Goal: Task Accomplishment & Management: Complete application form

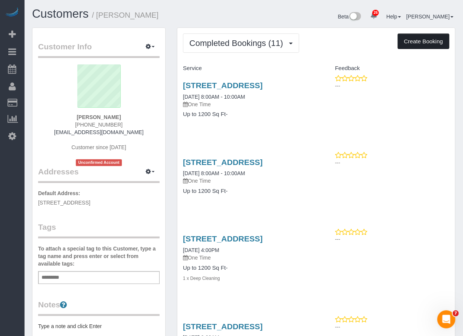
drag, startPoint x: 411, startPoint y: 41, endPoint x: 411, endPoint y: 37, distance: 4.2
click at [411, 37] on button "Create Booking" at bounding box center [424, 42] width 52 height 16
select select "[GEOGRAPHIC_DATA]"
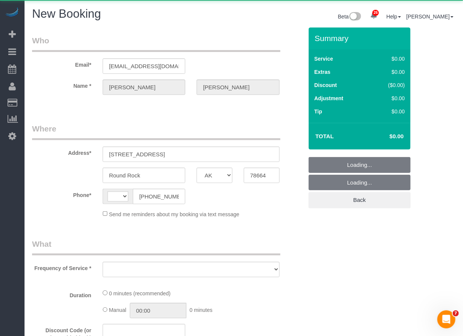
select select "object:1076"
select select "string:fspay-cddb42bb-ebe6-455a-8df0-b172d934cf48"
select select "string:[GEOGRAPHIC_DATA]"
select select "3"
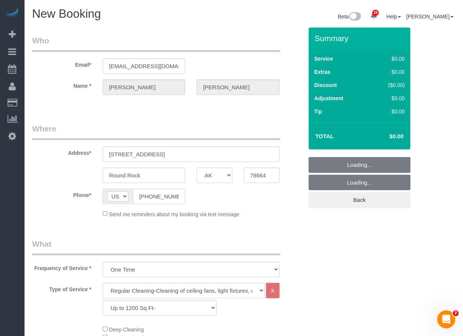
select select "object:1393"
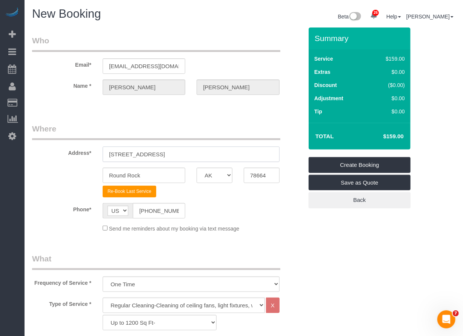
drag, startPoint x: 209, startPoint y: 153, endPoint x: 92, endPoint y: 152, distance: 116.9
click at [92, 152] on div "Address* [STREET_ADDRESS]" at bounding box center [167, 142] width 282 height 39
paste input "[STREET_ADDRESS]"
type input "[STREET_ADDRESS]"
click at [158, 171] on input "Round Rock" at bounding box center [144, 175] width 83 height 15
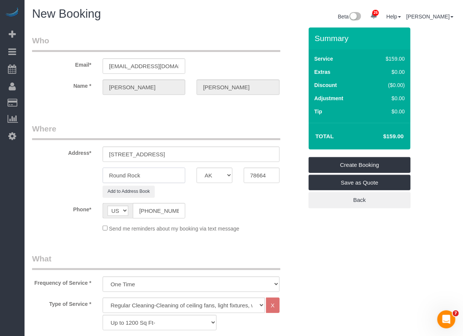
click at [155, 177] on input "Round Rock" at bounding box center [144, 175] width 83 height 15
click at [155, 178] on input "Round Rock" at bounding box center [144, 175] width 83 height 15
type input "Austin"
drag, startPoint x: 206, startPoint y: 153, endPoint x: 197, endPoint y: 156, distance: 9.5
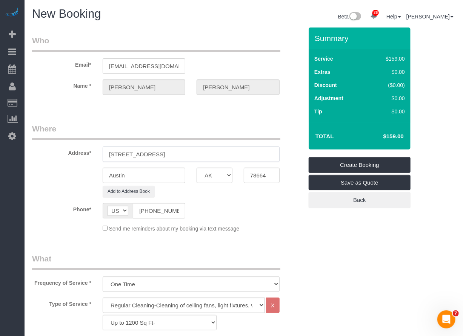
click at [195, 156] on input "[STREET_ADDRESS]" at bounding box center [191, 154] width 177 height 15
drag, startPoint x: 188, startPoint y: 154, endPoint x: 223, endPoint y: 155, distance: 34.7
click at [223, 155] on input "[STREET_ADDRESS]" at bounding box center [191, 154] width 177 height 15
drag, startPoint x: 271, startPoint y: 175, endPoint x: 198, endPoint y: 173, distance: 73.2
click at [198, 173] on div "Austin AK AL AR AZ CA CO CT DC DE [GEOGRAPHIC_DATA] [GEOGRAPHIC_DATA] HI IA ID …" at bounding box center [167, 175] width 282 height 15
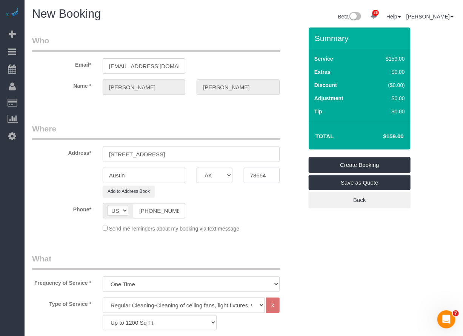
paste input "753"
type input "78753"
drag, startPoint x: 215, startPoint y: 155, endPoint x: 180, endPoint y: 155, distance: 35.1
click at [180, 155] on input "[STREET_ADDRESS]" at bounding box center [191, 154] width 177 height 15
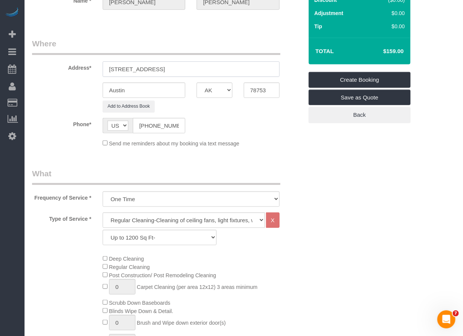
scroll to position [84, 0]
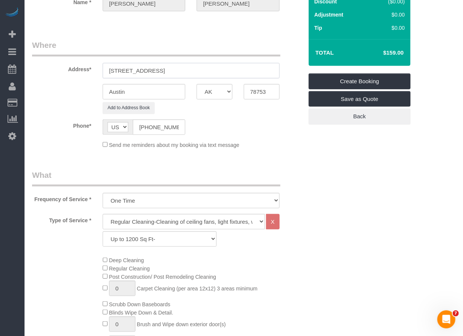
type input "[STREET_ADDRESS]"
click at [160, 235] on select "Up to 1200 Sq Ft- [DATE]-[DATE] Sq Ft [DATE]-[DATE] Sq Ft [DATE]-[DATE] Sq Ft […" at bounding box center [160, 239] width 114 height 15
select select "59"
click at [103, 232] on select "Up to 1200 Sq Ft- [DATE]-[DATE] Sq Ft [DATE]-[DATE] Sq Ft [DATE]-[DATE] Sq Ft […" at bounding box center [160, 239] width 114 height 15
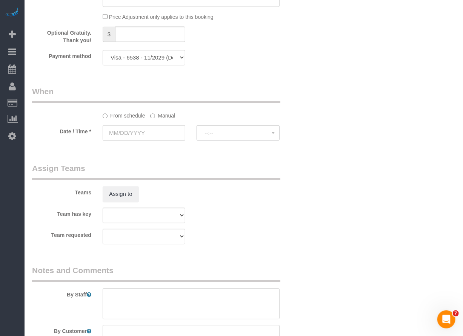
scroll to position [628, 0]
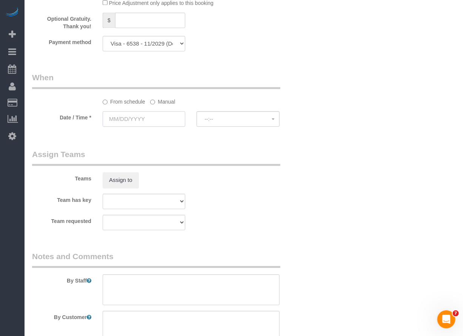
click at [130, 120] on input "text" at bounding box center [144, 118] width 83 height 15
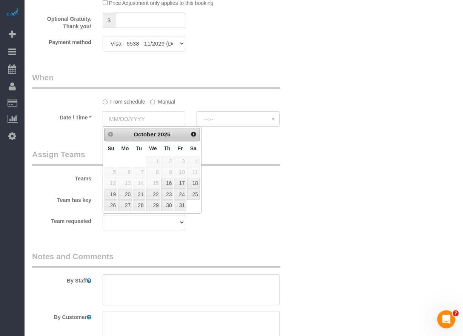
click at [128, 42] on select "Visa - 7511 - 09/2029 Visa - 1299 - 01/2028 Visa - 7511 - 09/2029 Mastercard - …" at bounding box center [144, 43] width 83 height 15
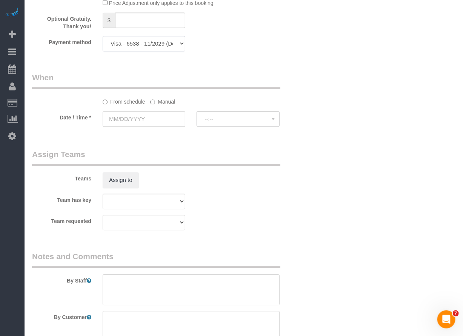
click at [103, 36] on select "Visa - 7511 - 09/2029 Visa - 1299 - 01/2028 Visa - 7511 - 09/2029 Mastercard - …" at bounding box center [144, 43] width 83 height 15
click at [140, 46] on select "Visa - 7511 - 09/2029 Visa - 1299 - 01/2028 Visa - 7511 - 09/2029 Mastercard - …" at bounding box center [144, 43] width 83 height 15
select select "string:fspay"
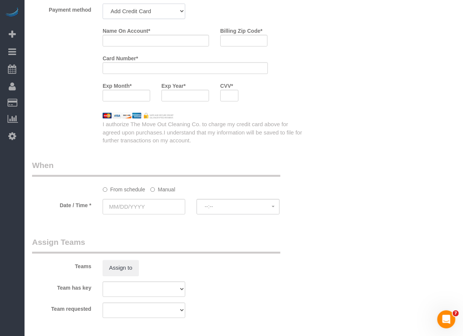
scroll to position [623, 0]
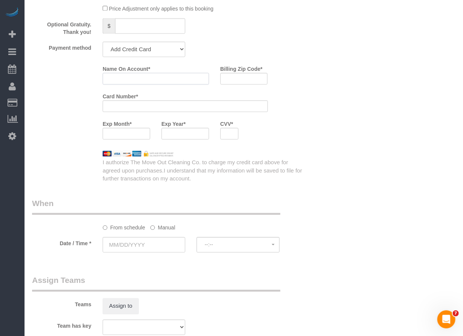
click at [196, 81] on input "Name On Account *" at bounding box center [156, 79] width 106 height 12
paste input "Polarity Property Management"
type input "Polarity Property Management"
click at [160, 75] on input "Polarity Property Management" at bounding box center [156, 79] width 106 height 12
click at [159, 100] on div at bounding box center [185, 106] width 165 height 12
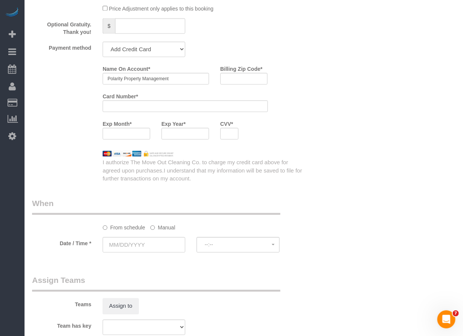
click at [159, 102] on div at bounding box center [185, 106] width 165 height 12
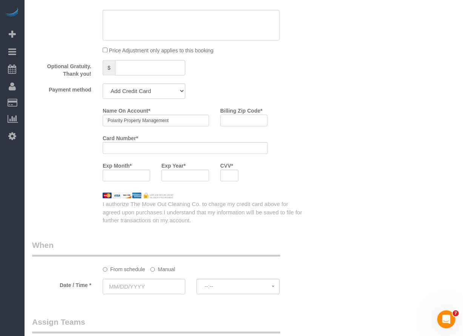
click at [255, 121] on input "Billing Zip Code *" at bounding box center [244, 121] width 48 height 12
paste input "78633"
type input "78633"
click at [167, 287] on input "text" at bounding box center [144, 286] width 83 height 15
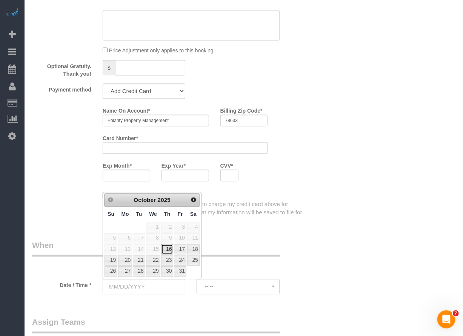
click at [170, 247] on link "16" at bounding box center [167, 249] width 12 height 10
type input "[DATE]"
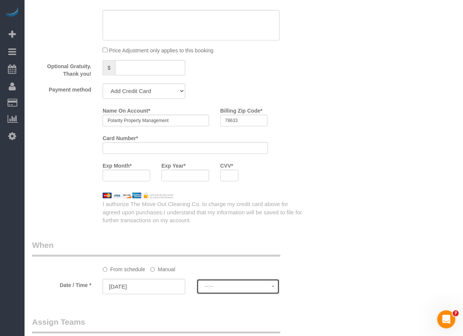
click at [224, 286] on span "--:--" at bounding box center [237, 287] width 67 height 6
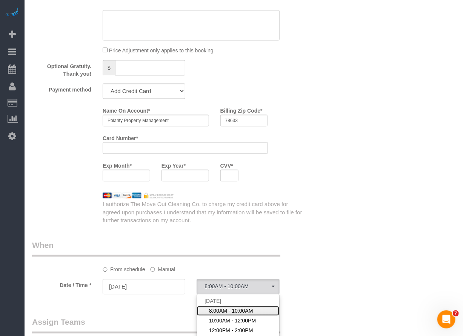
click at [221, 309] on span "8:00AM - 10:00AM" at bounding box center [231, 311] width 44 height 8
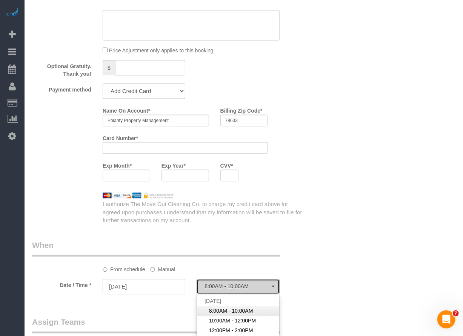
select select "spot1"
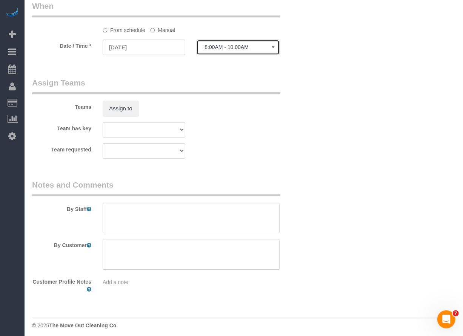
scroll to position [822, 0]
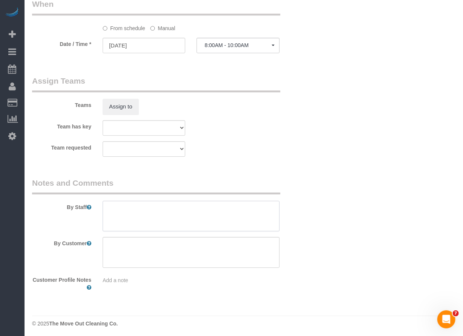
drag, startPoint x: 195, startPoint y: 214, endPoint x: 192, endPoint y: 218, distance: 4.3
click at [196, 214] on textarea at bounding box center [191, 216] width 177 height 31
click at [106, 206] on textarea at bounding box center [191, 216] width 177 height 31
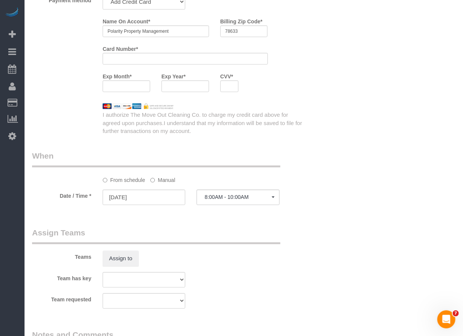
scroll to position [796, 0]
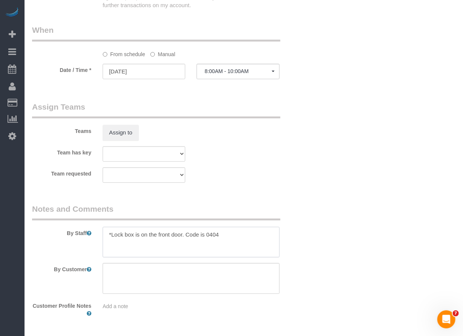
click at [263, 235] on textarea at bounding box center [191, 242] width 177 height 31
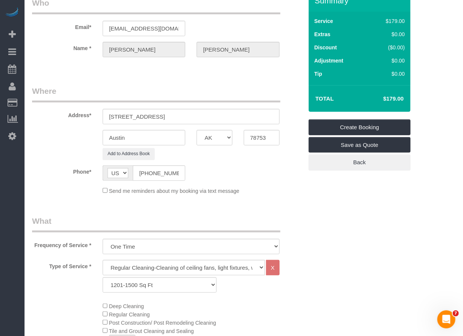
scroll to position [0, 0]
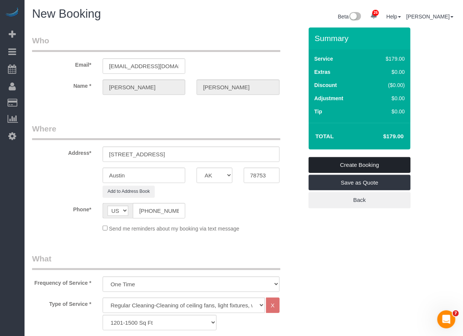
type textarea "*Lock box is on the front door. Code is 0404 *Duplex, the size of this side is …"
click at [341, 164] on link "Create Booking" at bounding box center [360, 165] width 102 height 16
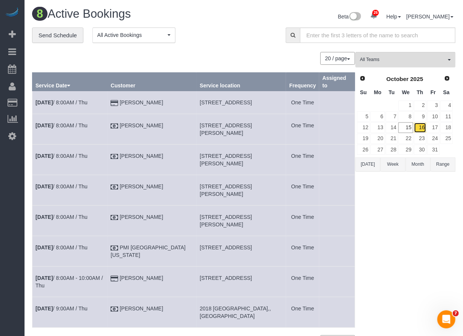
click at [421, 125] on link "16" at bounding box center [420, 128] width 12 height 10
